Goal: Find specific page/section: Find specific page/section

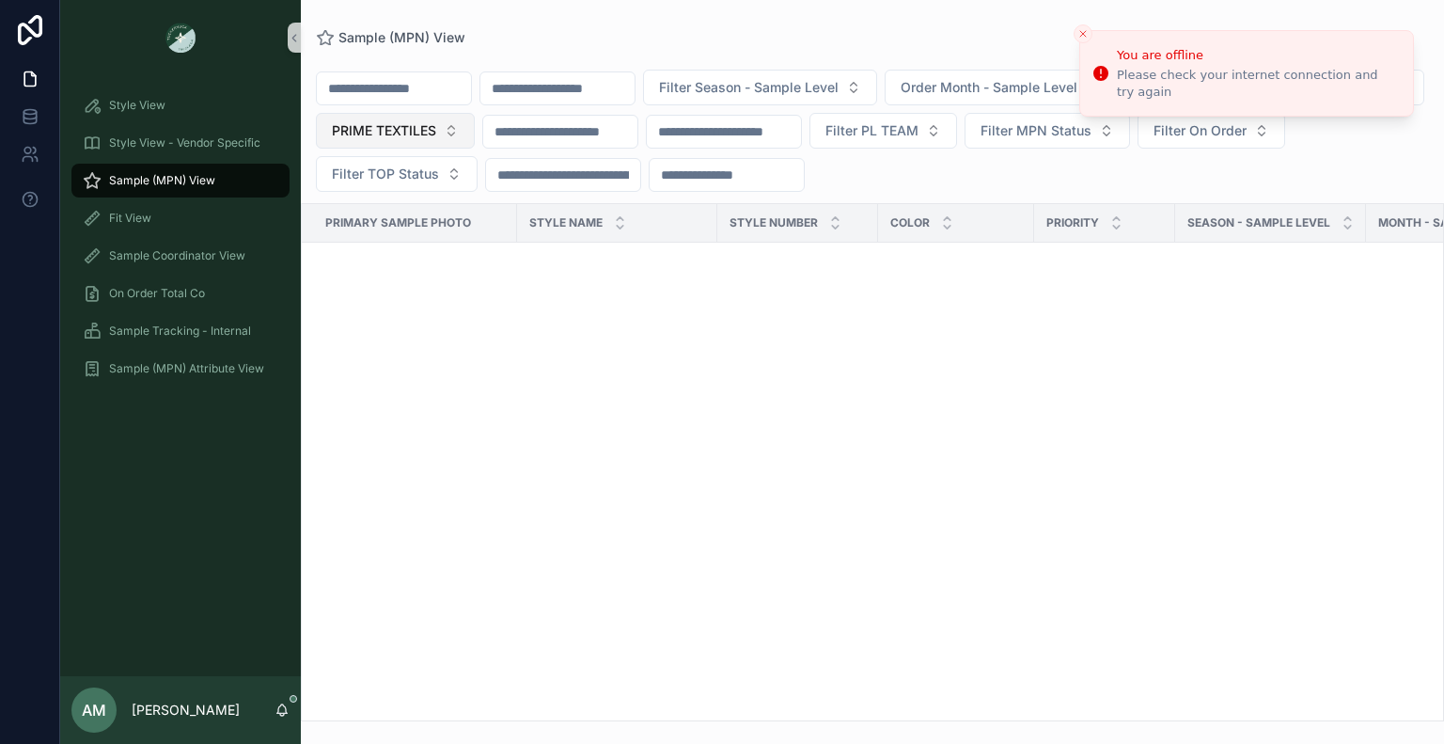
scroll to position [3728, 0]
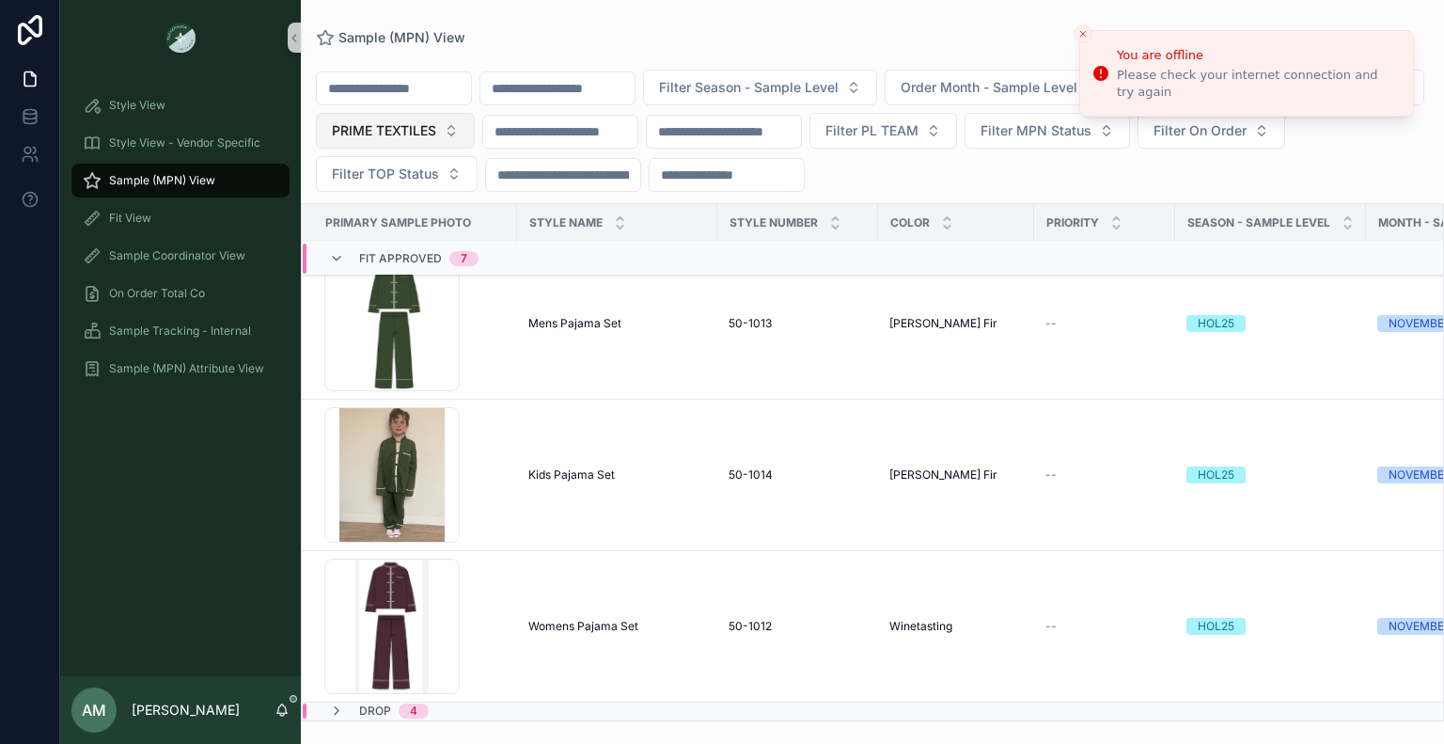
click at [475, 129] on button "PRIME TEXTILES" at bounding box center [395, 131] width 159 height 36
click at [236, 174] on div "Sample (MPN) View" at bounding box center [181, 180] width 196 height 30
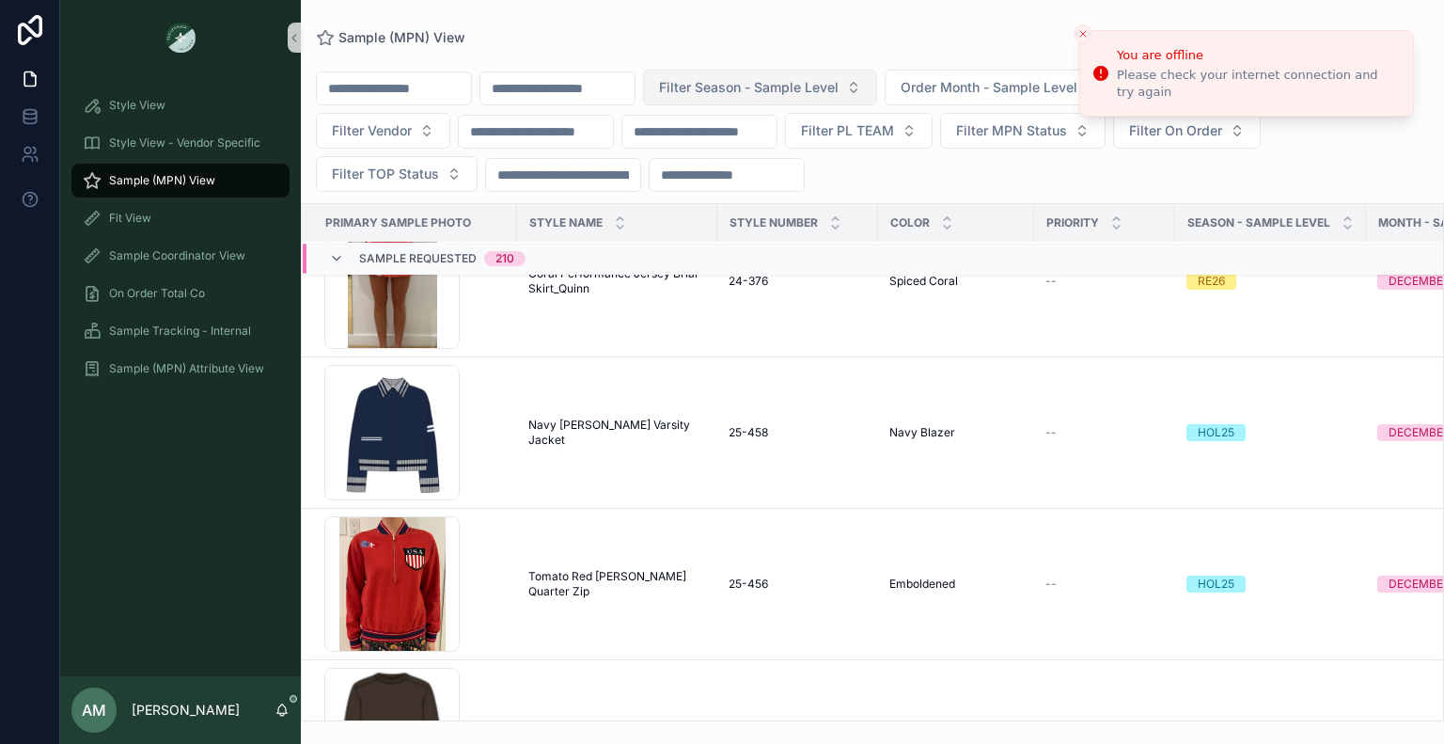
scroll to position [3804, 0]
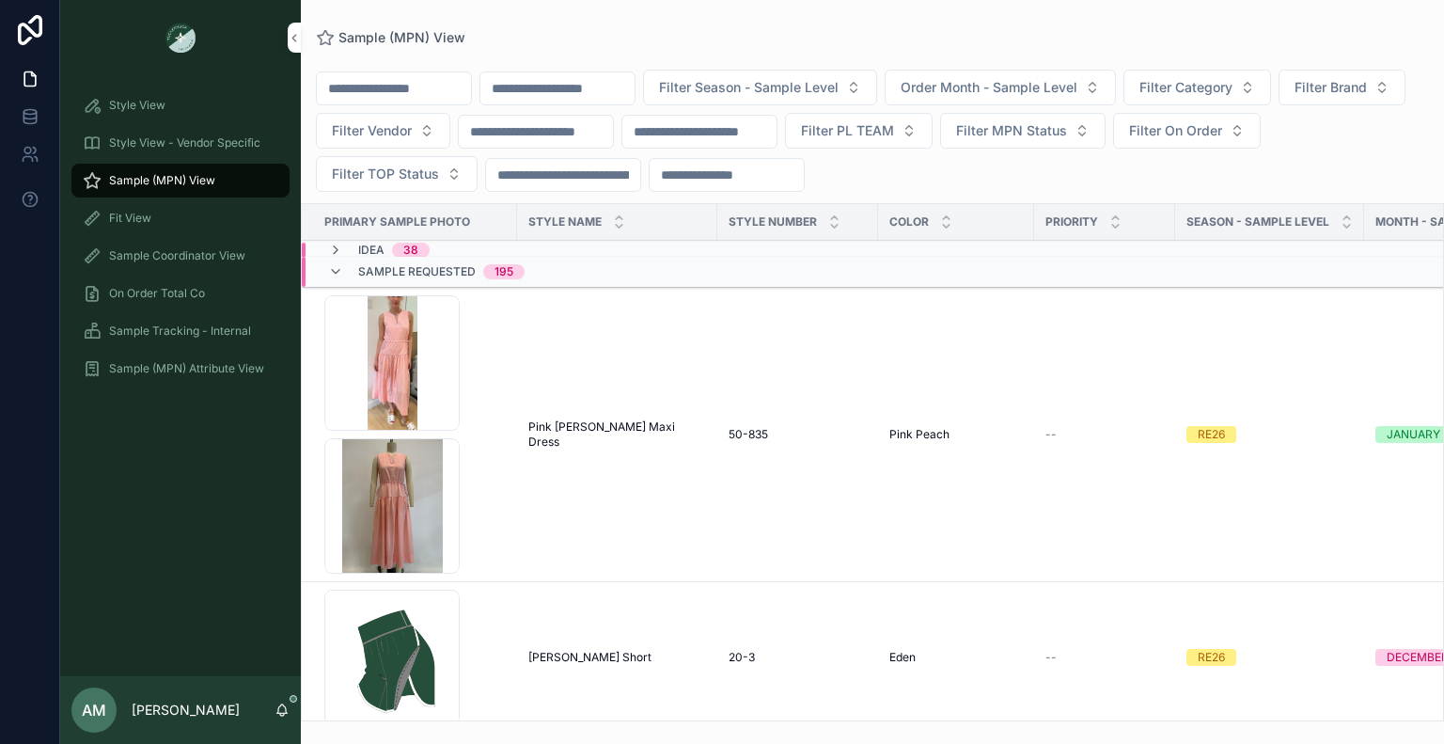
click at [634, 86] on input "scrollable content" at bounding box center [557, 88] width 154 height 26
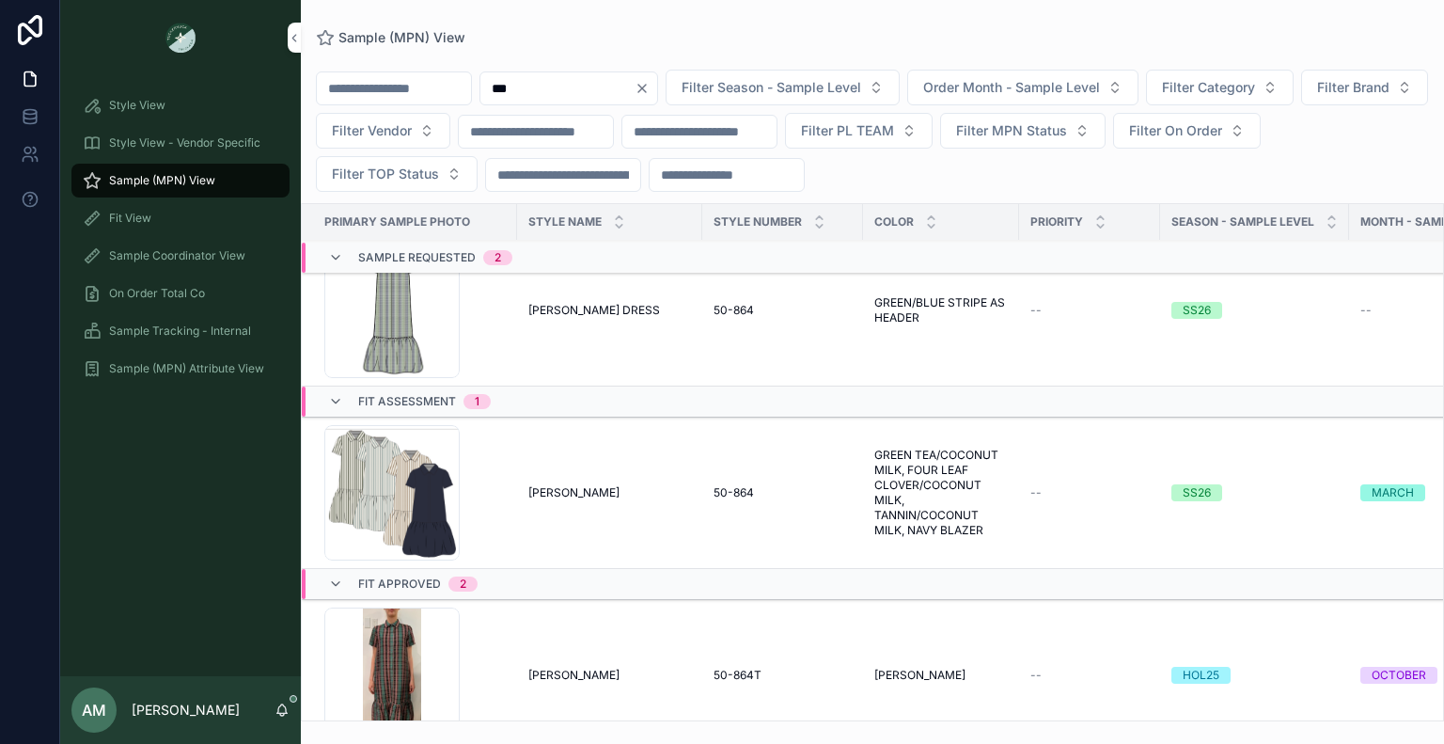
scroll to position [470, 0]
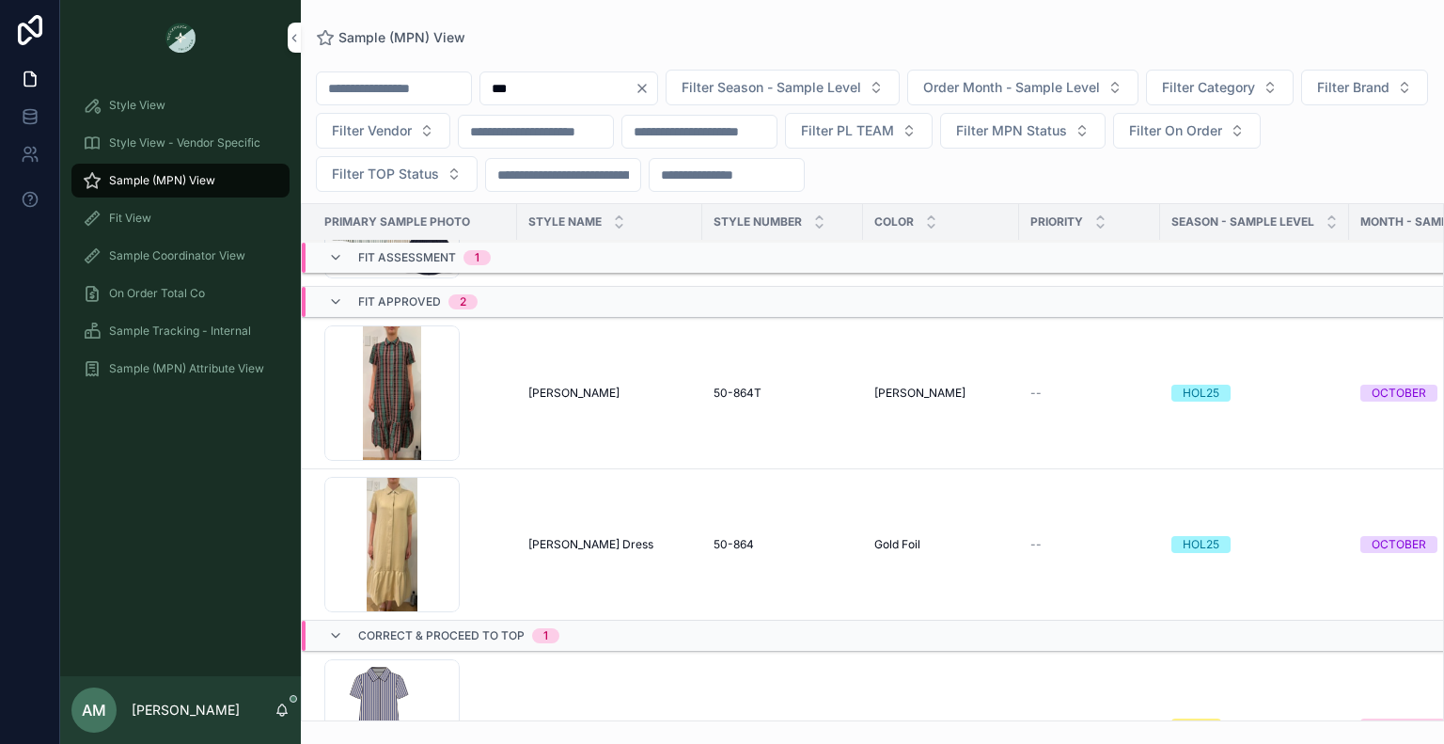
type input "***"
click at [570, 390] on span "[PERSON_NAME]" at bounding box center [573, 392] width 91 height 15
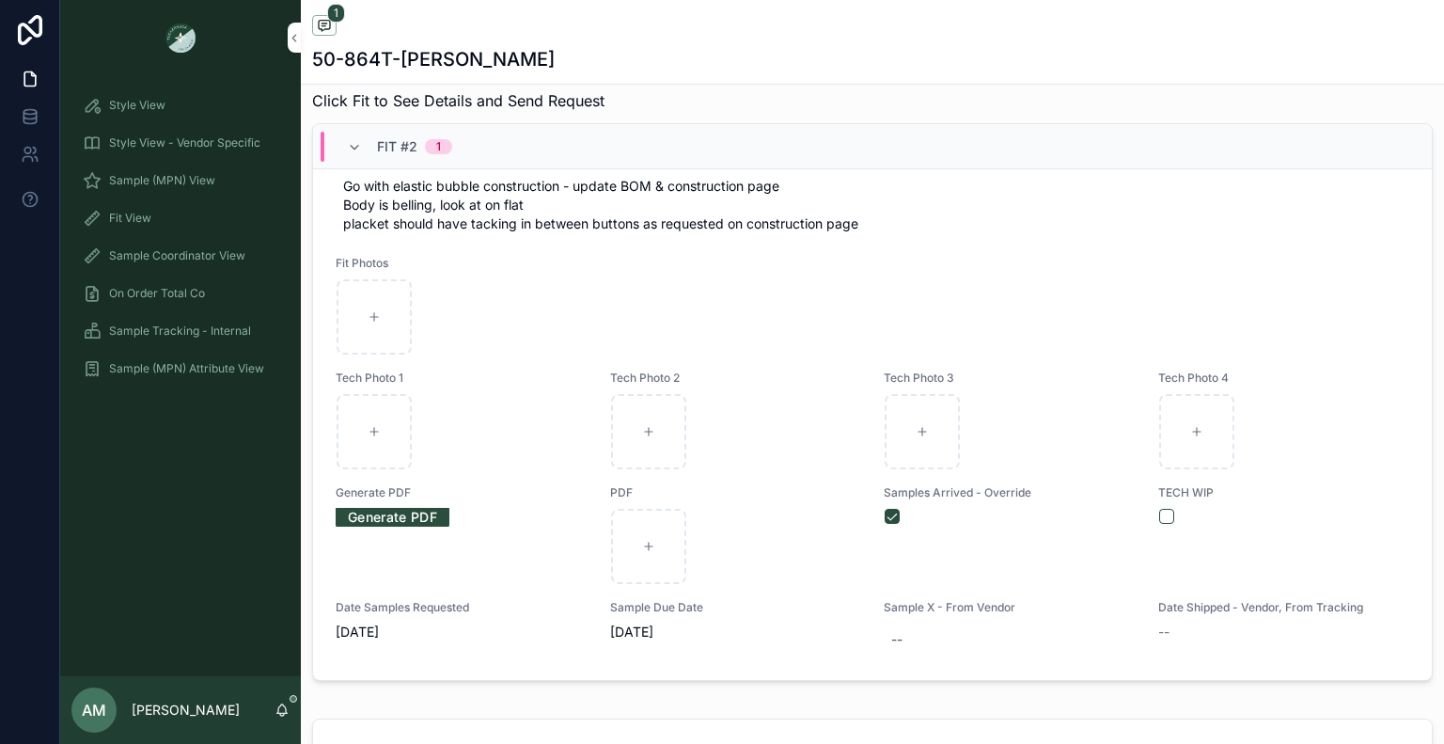
scroll to position [1072, 0]
